Goal: Navigation & Orientation: Find specific page/section

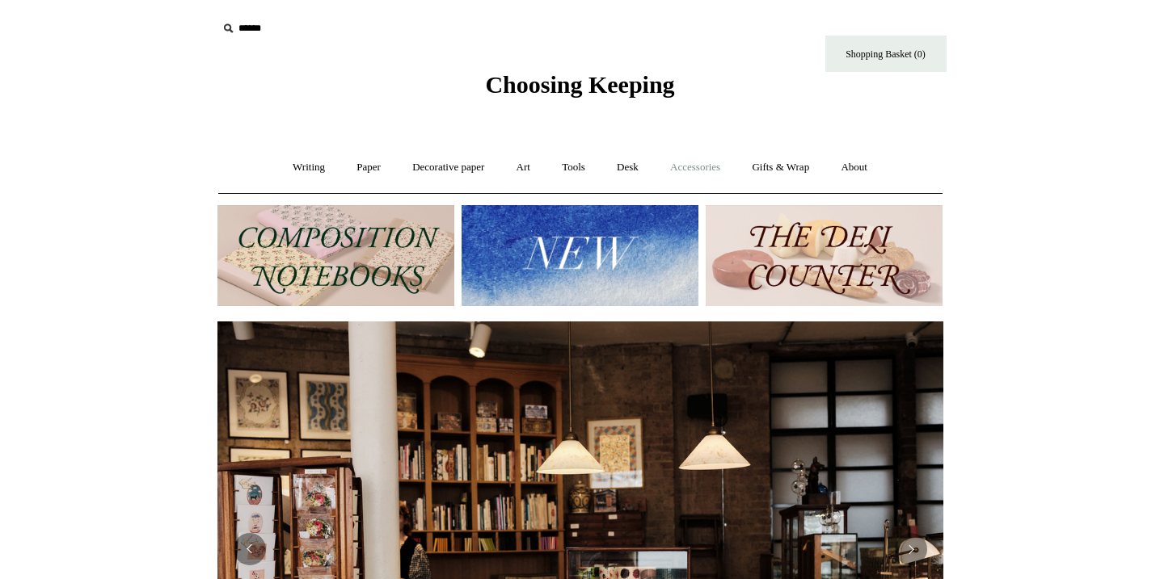
click at [671, 170] on link "Accessories +" at bounding box center [694, 167] width 79 height 43
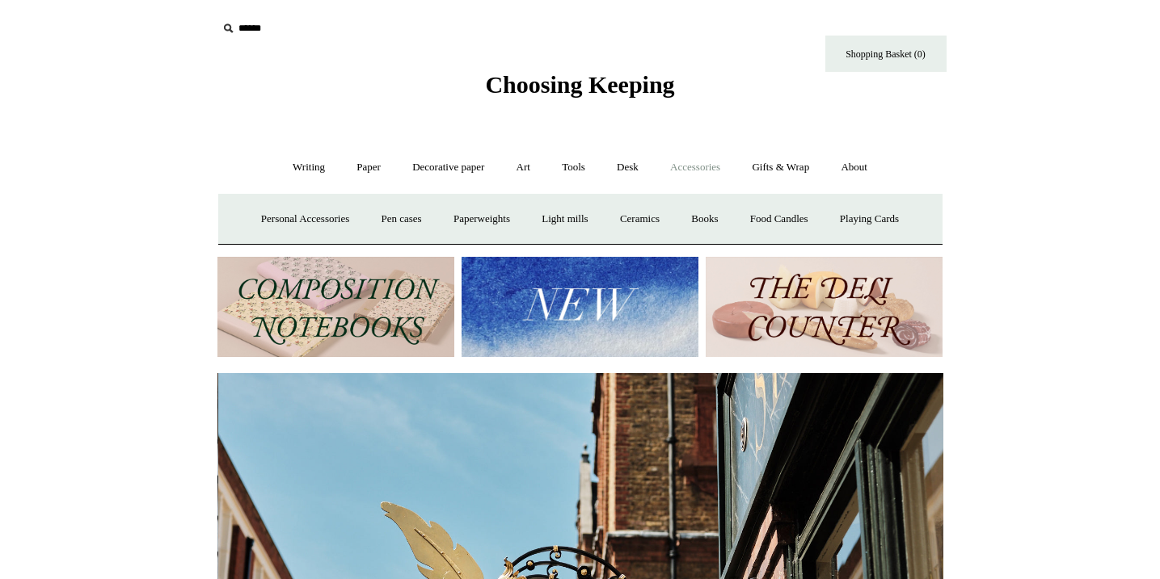
scroll to position [0, 726]
click at [796, 176] on link "Gifts & Wrap +" at bounding box center [780, 167] width 86 height 43
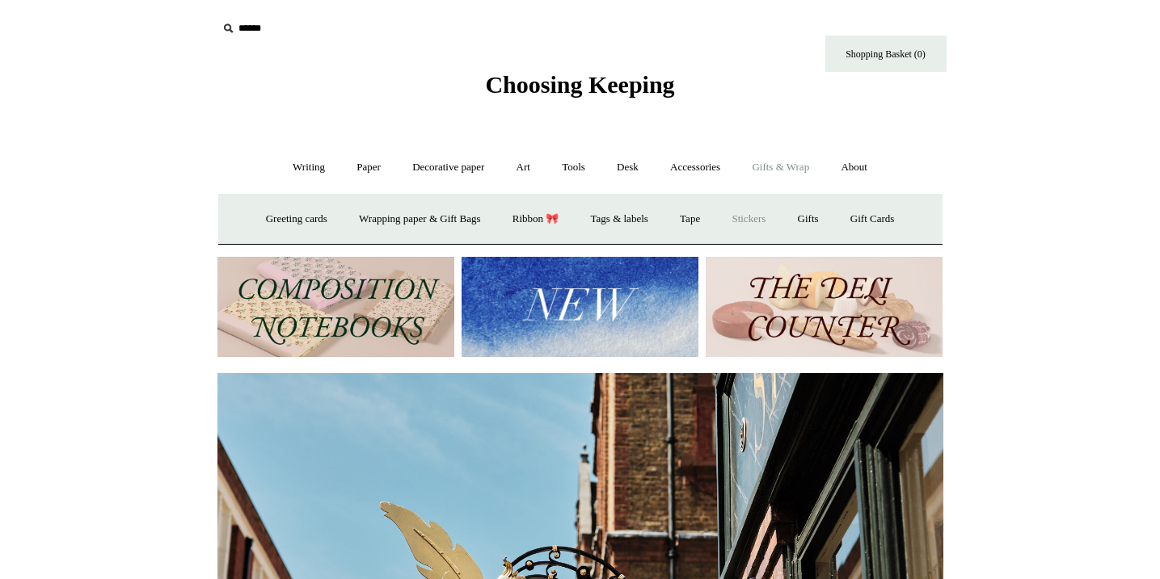
click at [764, 219] on link "Stickers" at bounding box center [748, 219] width 63 height 43
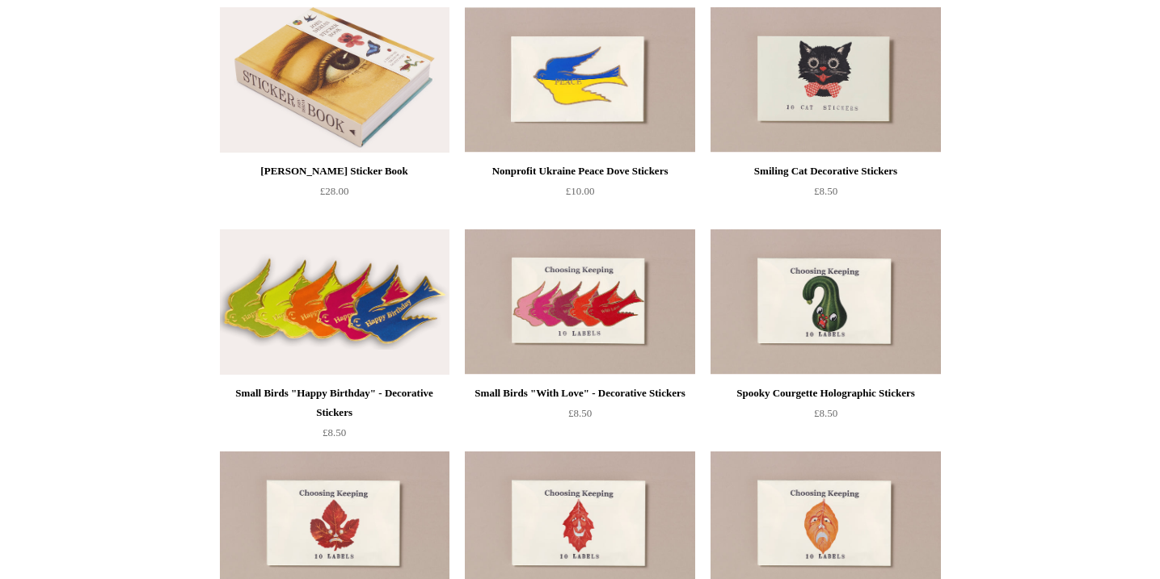
scroll to position [422, 0]
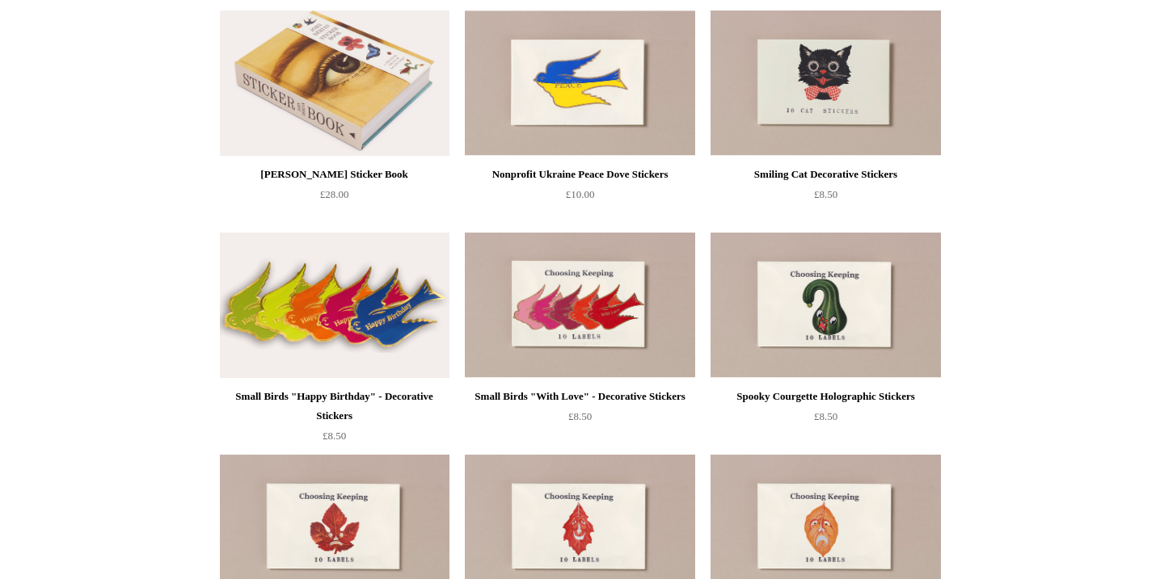
click at [794, 116] on img at bounding box center [825, 83] width 230 height 145
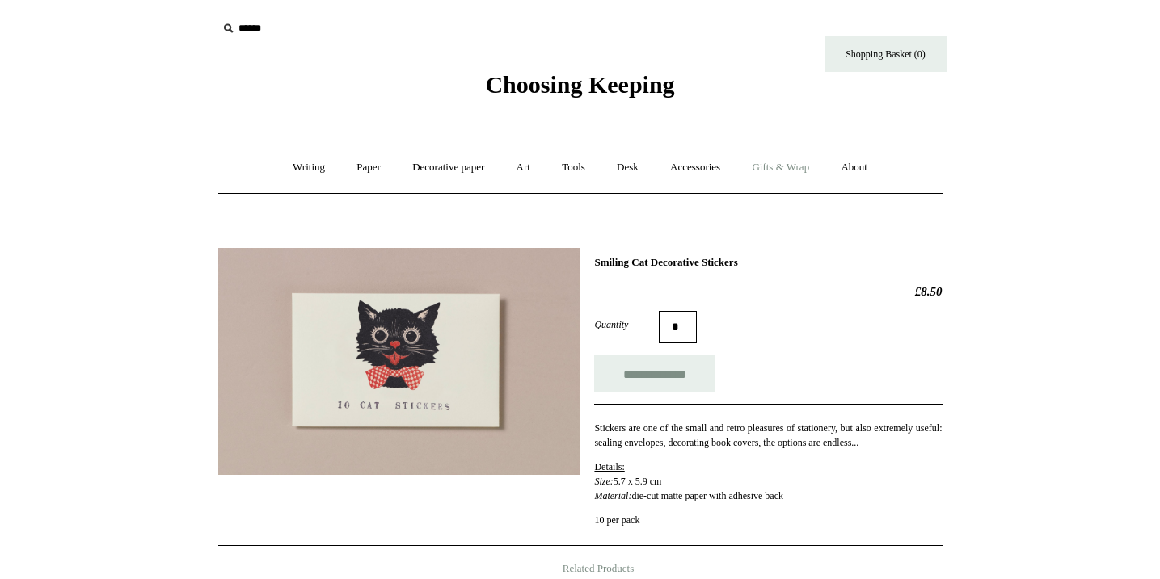
click at [773, 165] on link "Gifts & Wrap +" at bounding box center [780, 167] width 86 height 43
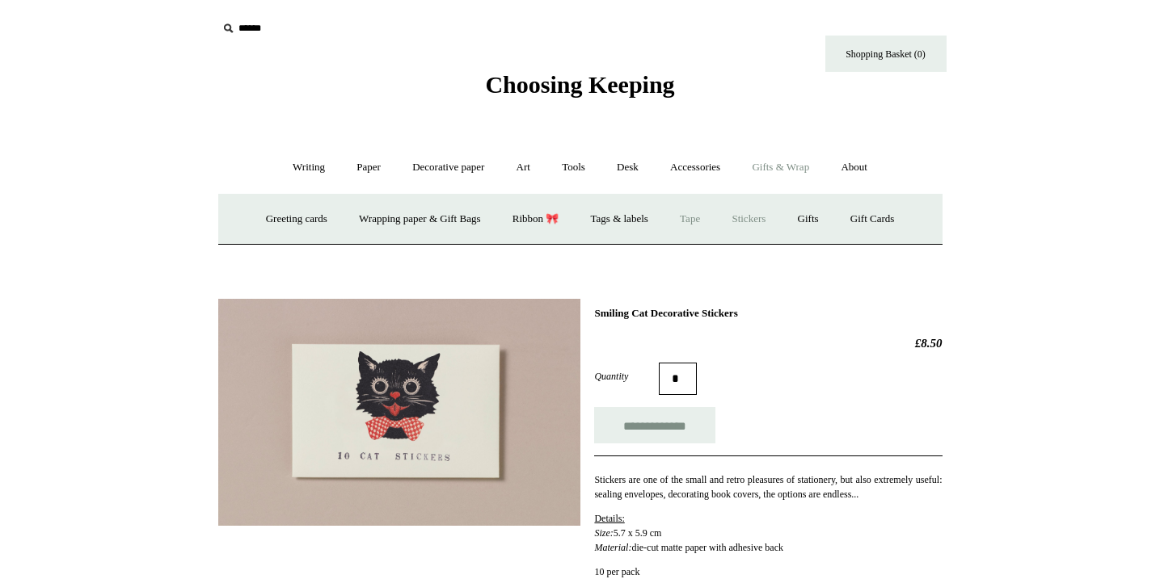
click at [697, 217] on link "Tape" at bounding box center [689, 219] width 49 height 43
